Goal: Information Seeking & Learning: Check status

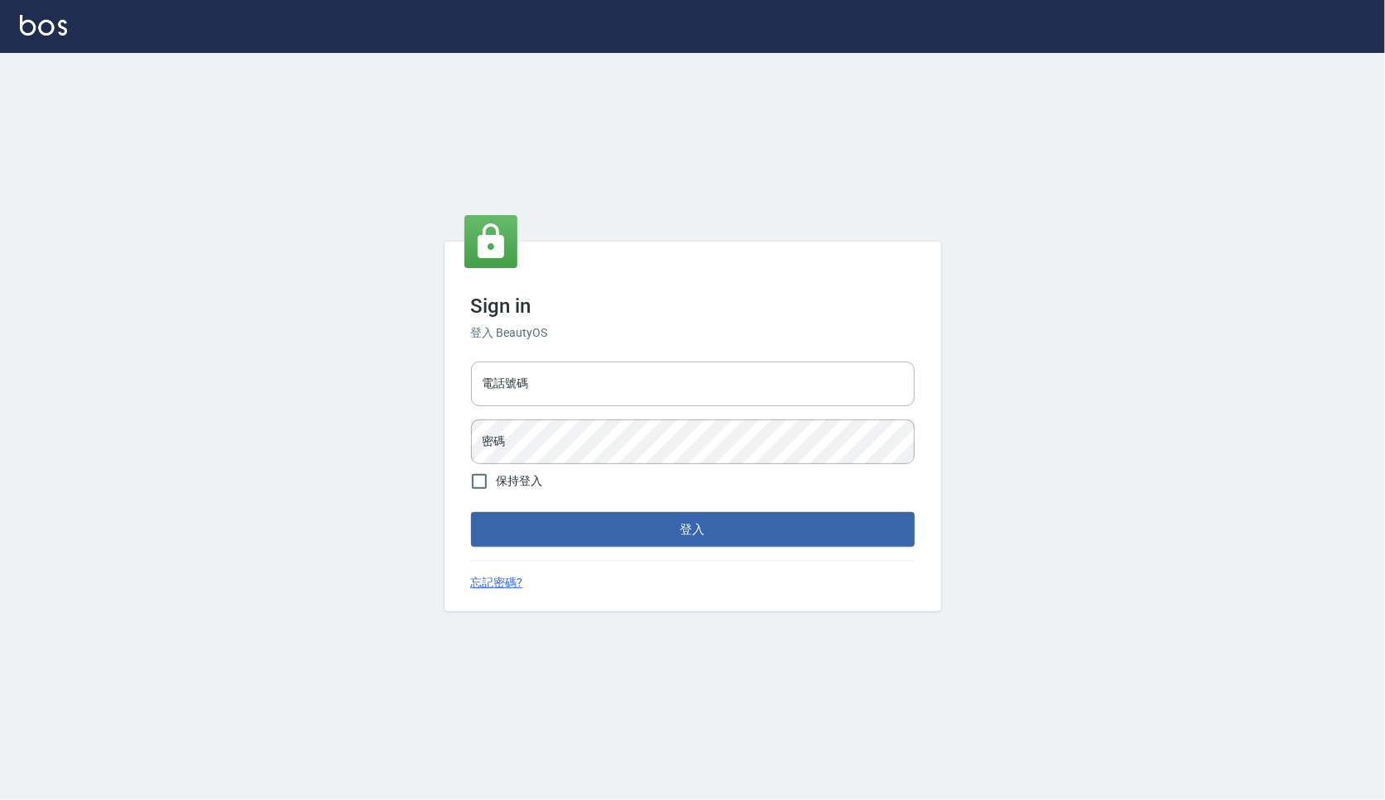
click at [776, 350] on div "Sign in 登入 BeautyOS 電話號碼 電話號碼 密碼 密碼 保持登入 登入 忘記密碼?" at bounding box center [692, 427] width 497 height 370
click at [766, 372] on input "電話號碼" at bounding box center [693, 384] width 444 height 45
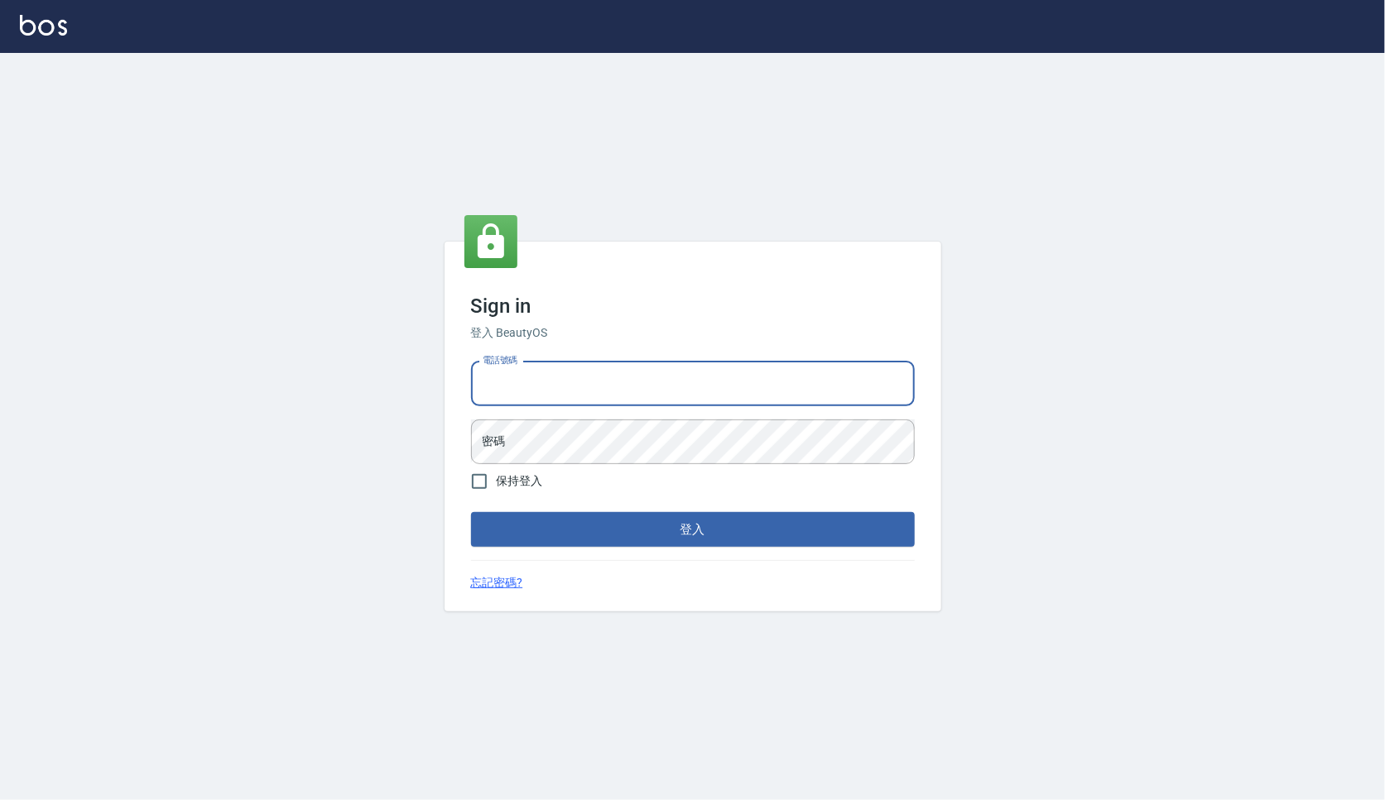
type input "0909258357"
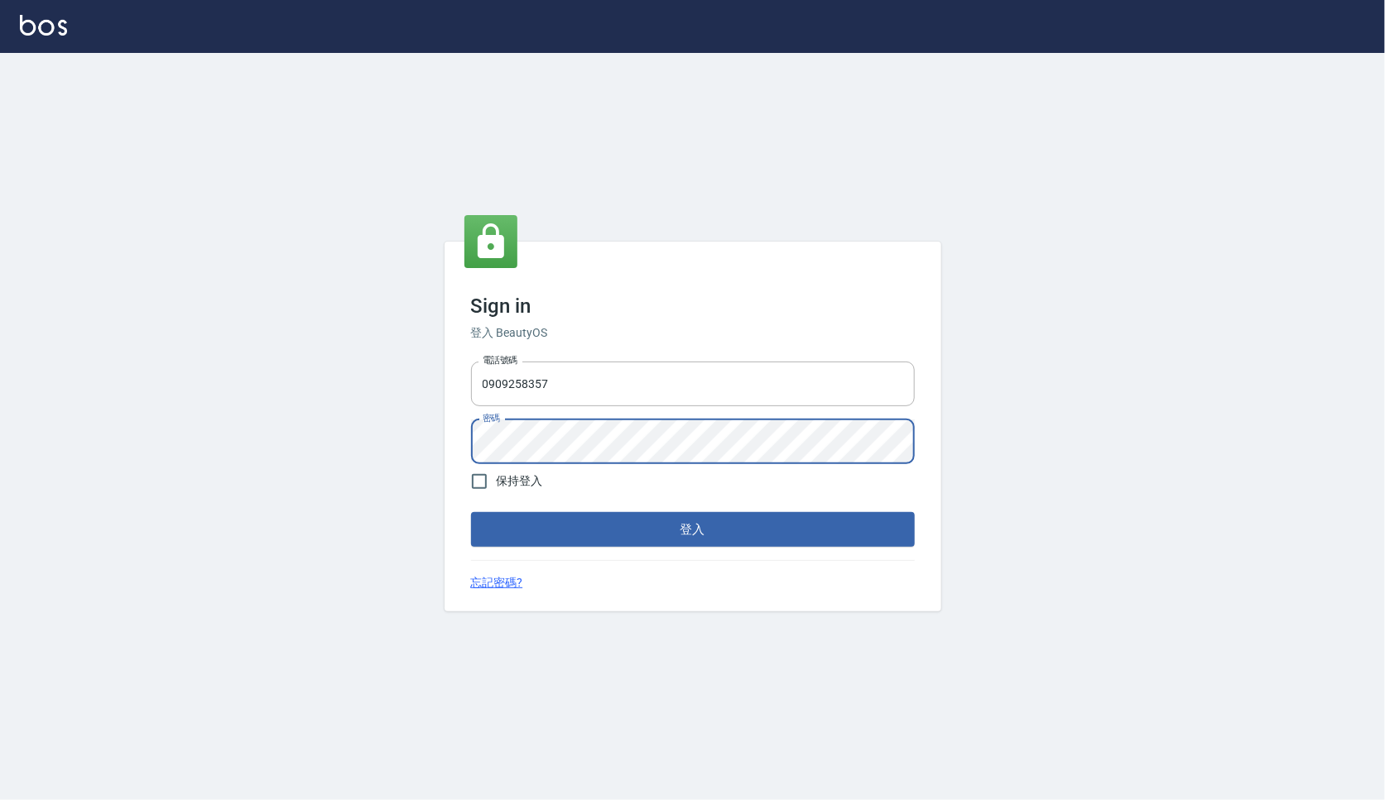
click at [471, 512] on button "登入" at bounding box center [693, 529] width 444 height 35
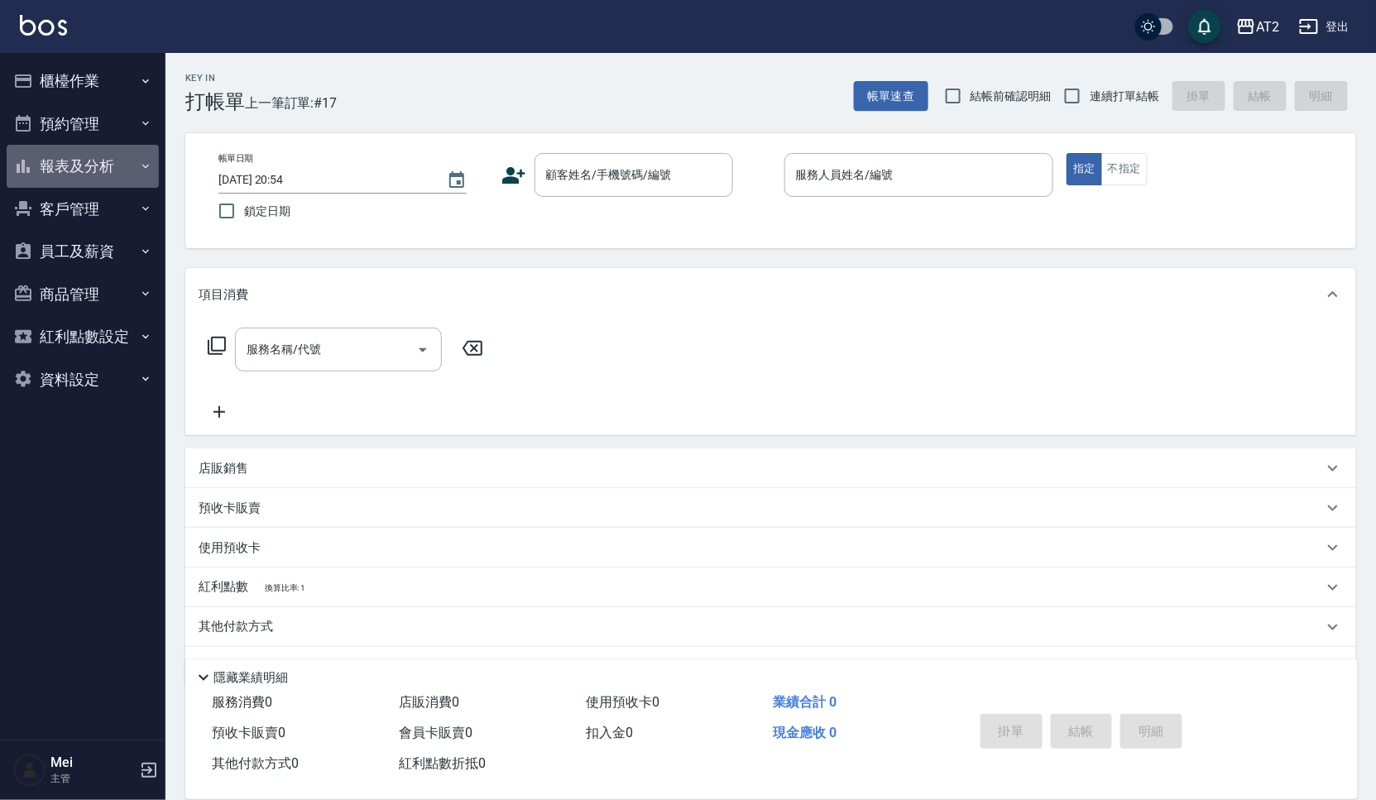
click at [126, 173] on button "報表及分析" at bounding box center [83, 166] width 152 height 43
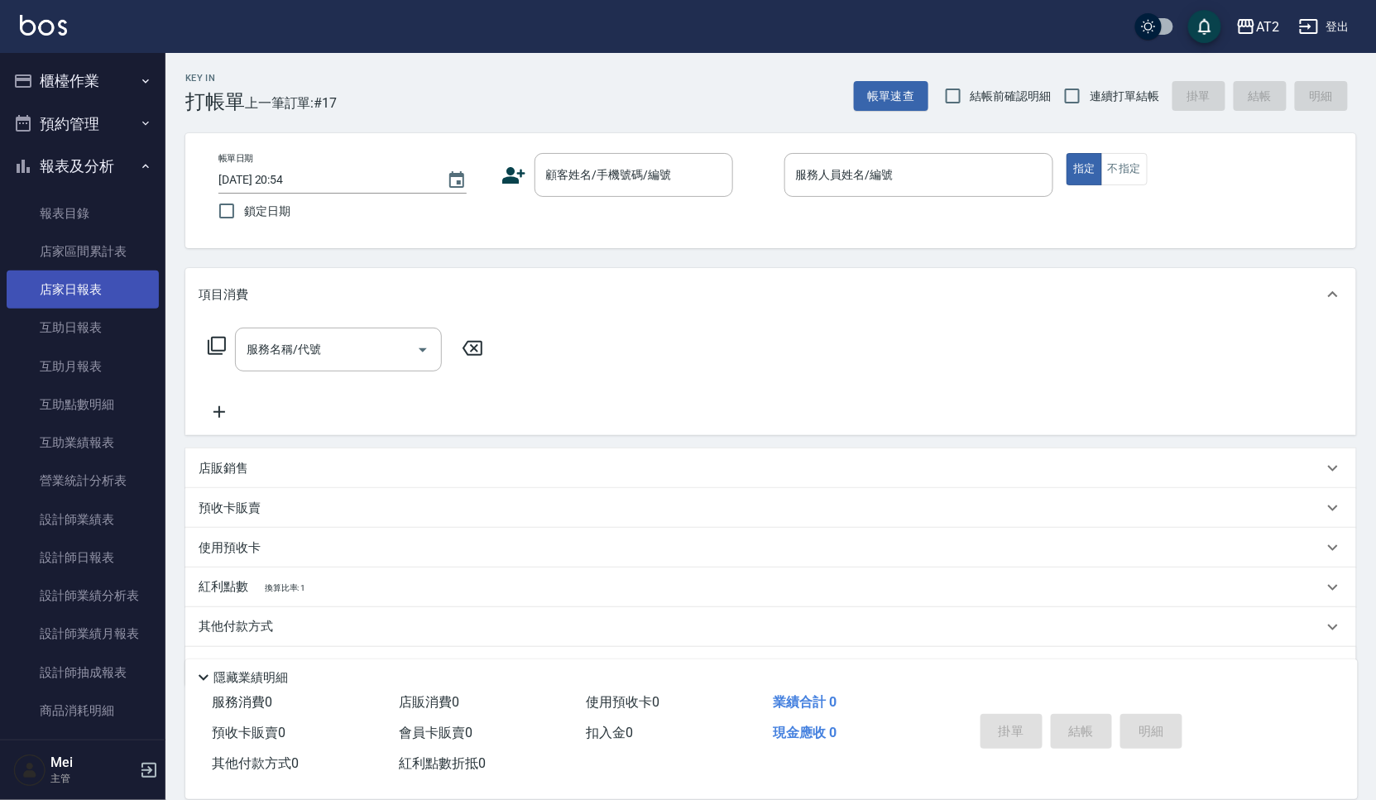
click at [140, 289] on link "店家日報表" at bounding box center [83, 290] width 152 height 38
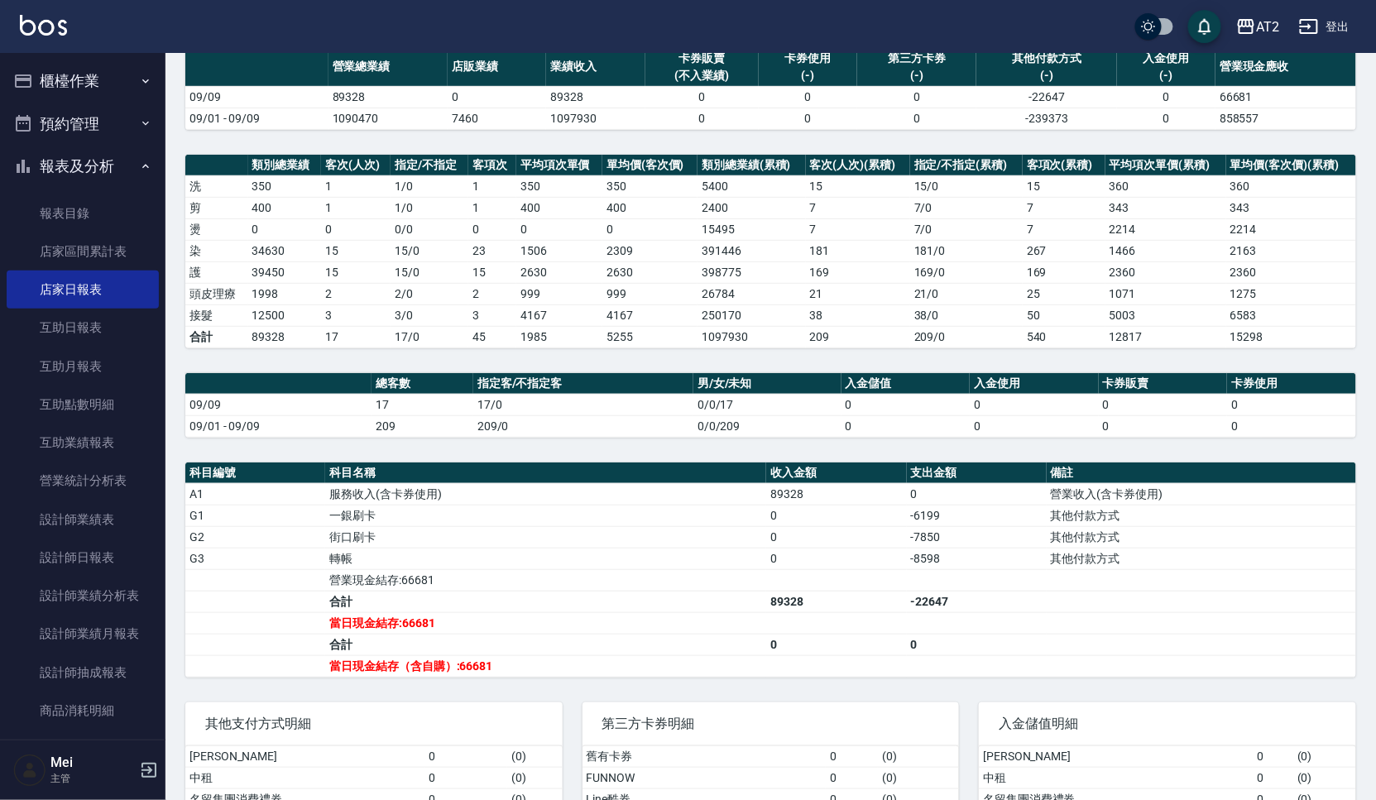
scroll to position [273, 0]
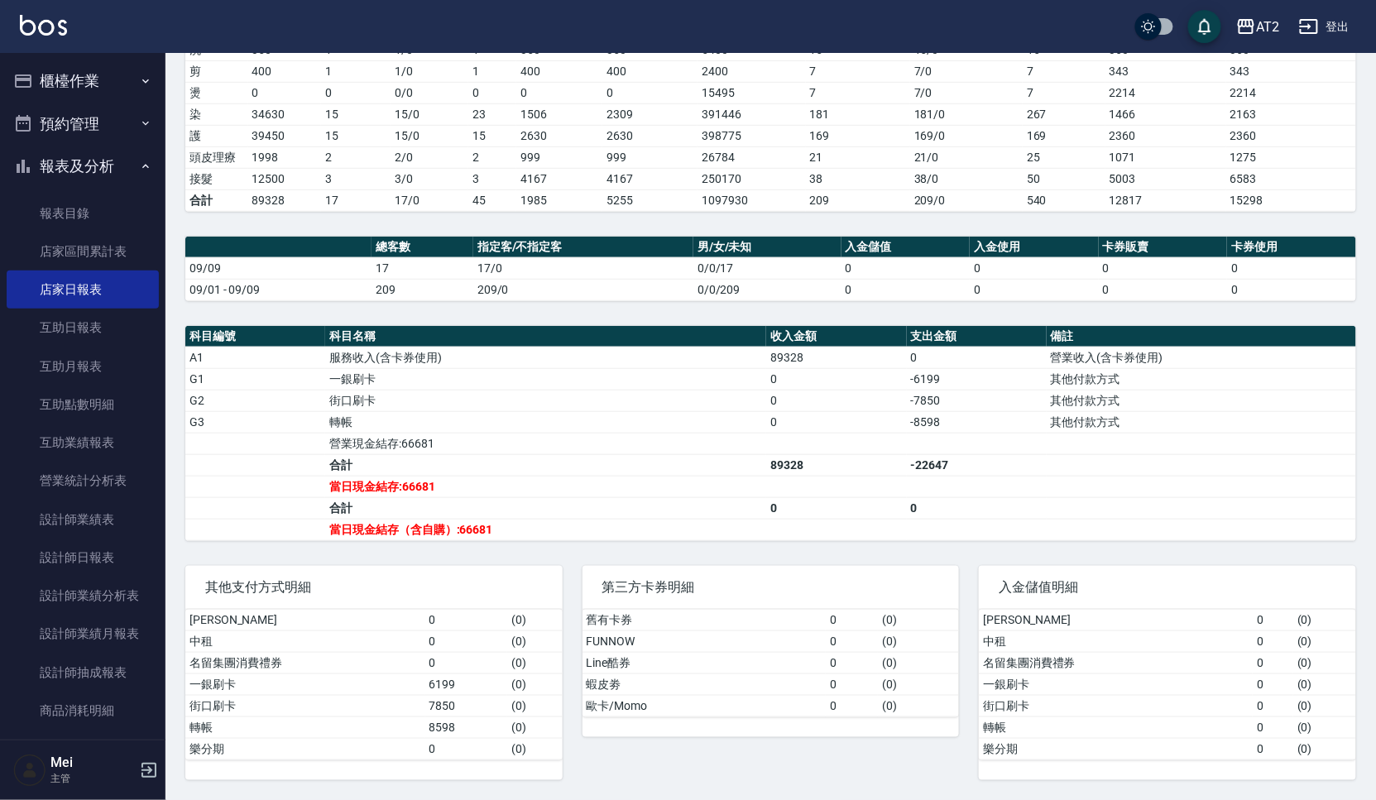
click at [1153, 272] on td "0" at bounding box center [1163, 268] width 129 height 22
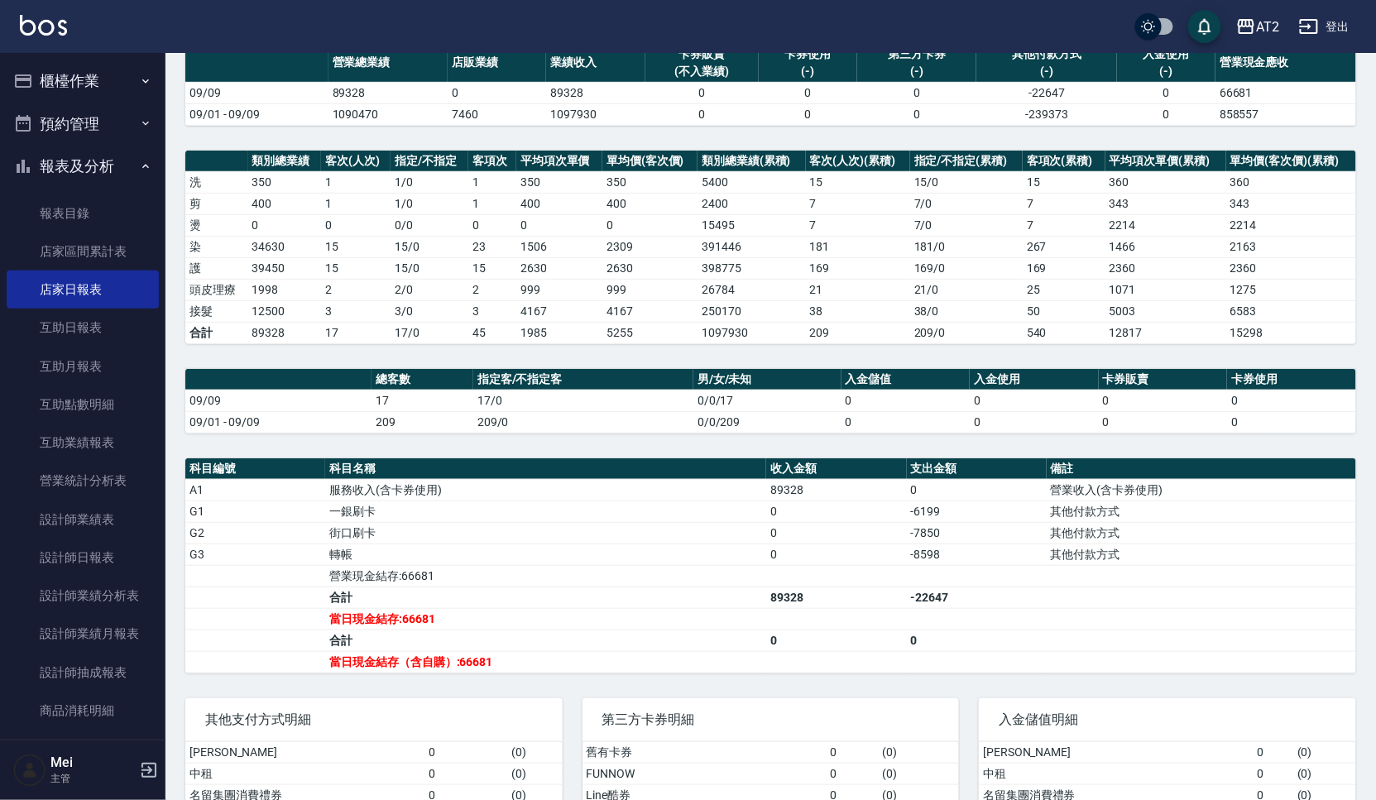
scroll to position [0, 0]
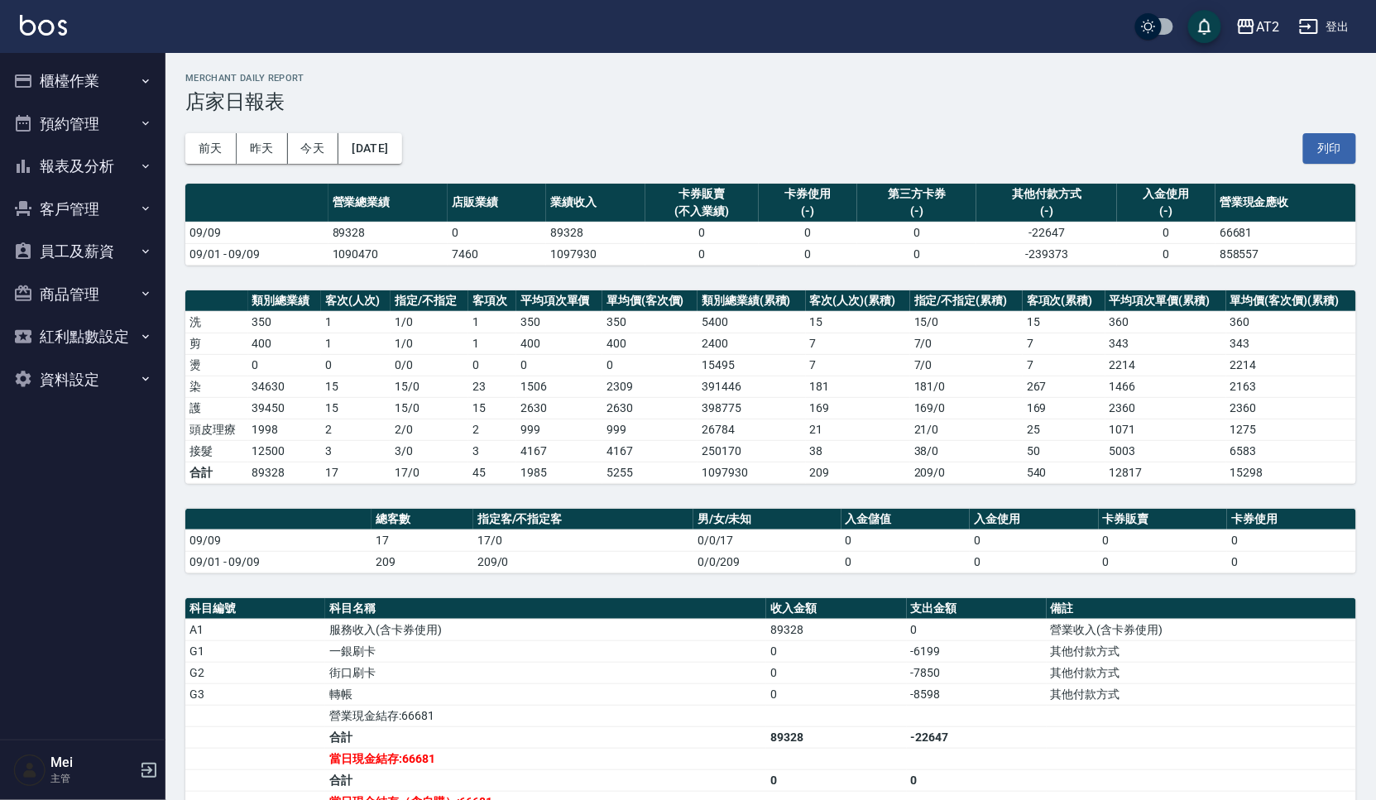
click at [122, 168] on button "報表及分析" at bounding box center [83, 166] width 152 height 43
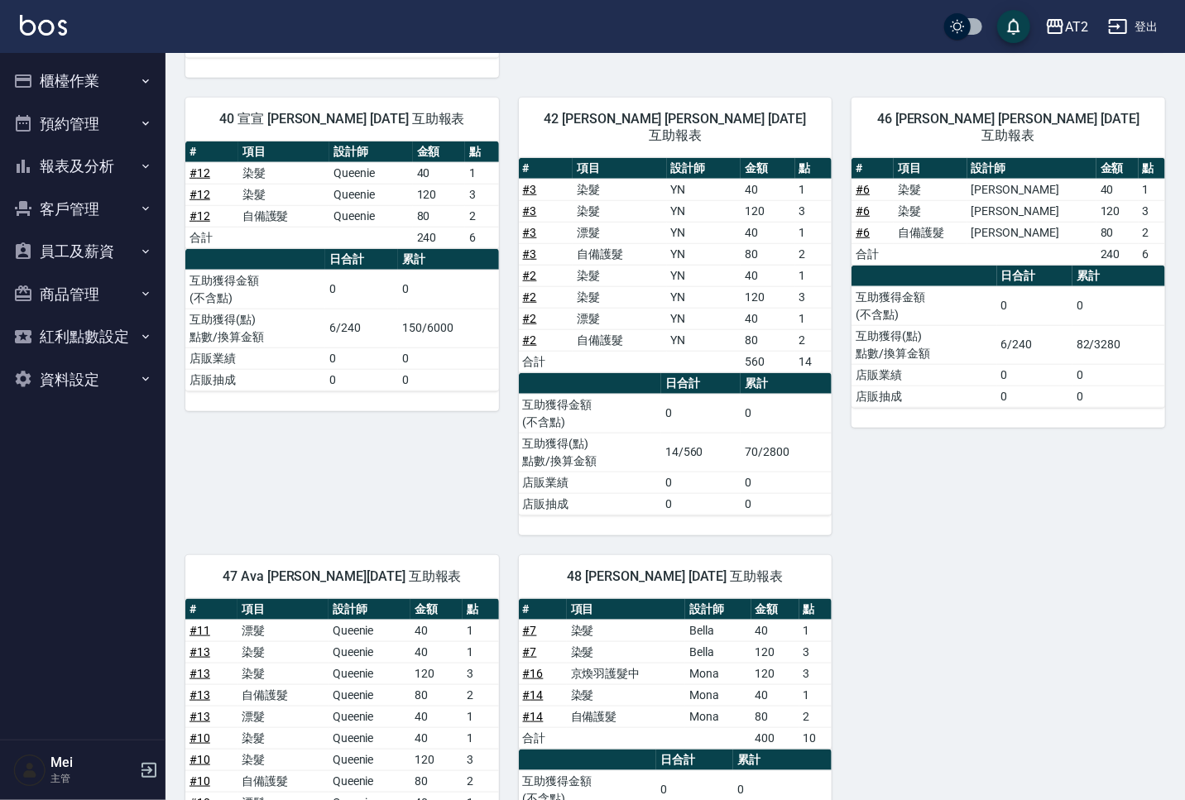
scroll to position [877, 0]
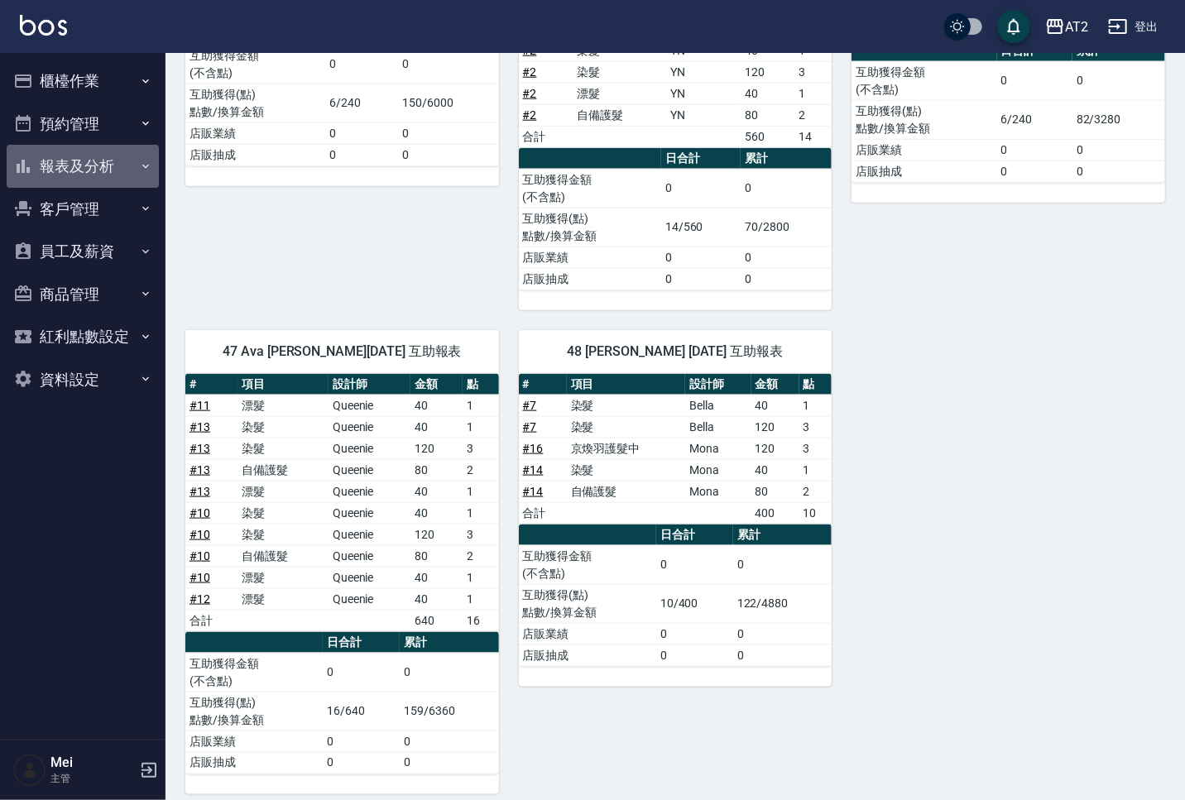
click at [90, 159] on button "報表及分析" at bounding box center [83, 166] width 152 height 43
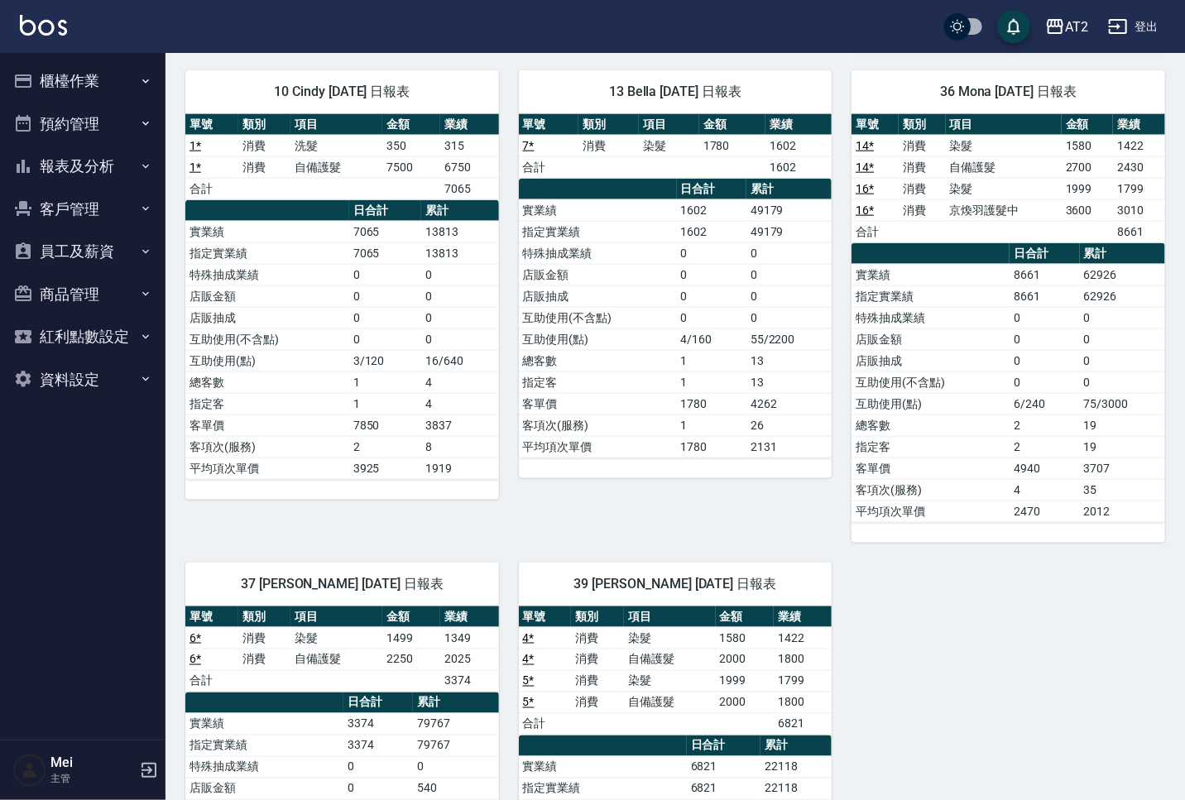
scroll to position [1137, 0]
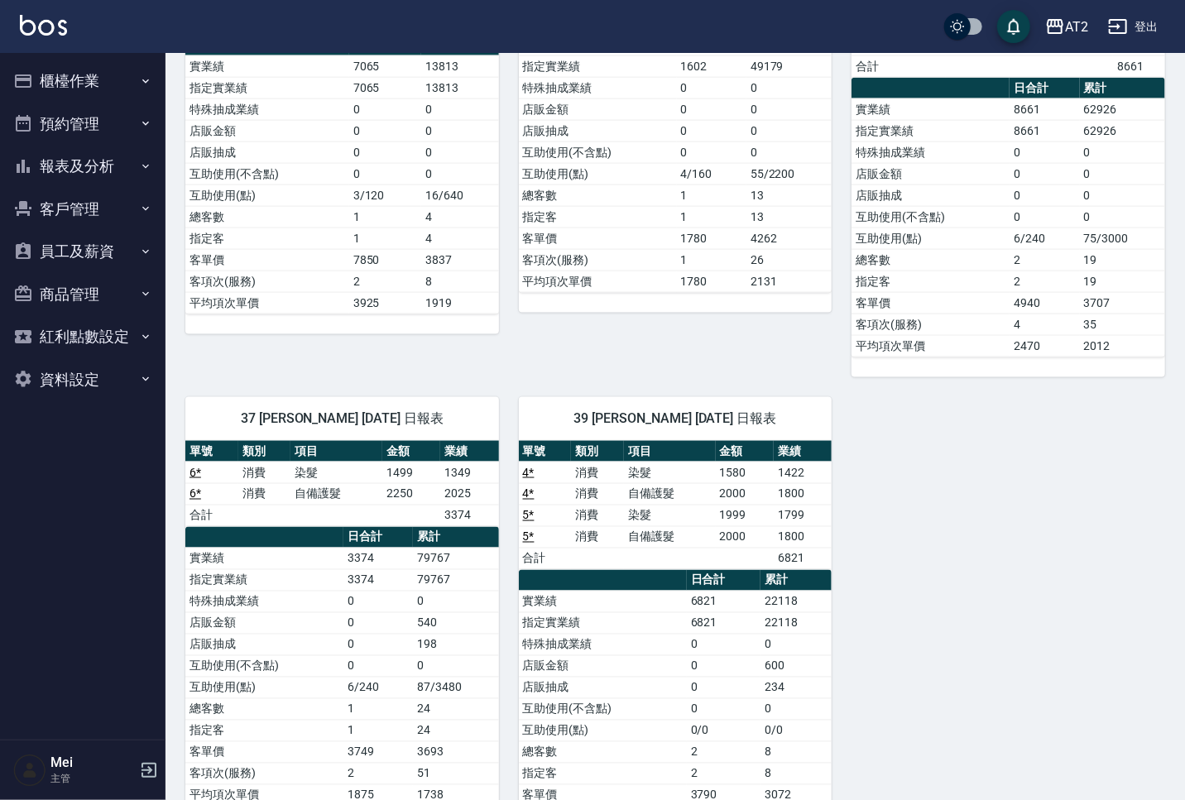
click at [1129, 20] on button "登出" at bounding box center [1134, 27] width 64 height 31
